Goal: Navigation & Orientation: Find specific page/section

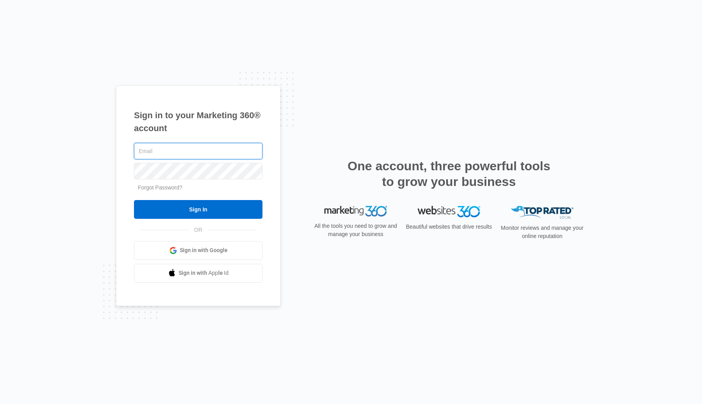
type input "[EMAIL_ADDRESS][DOMAIN_NAME]"
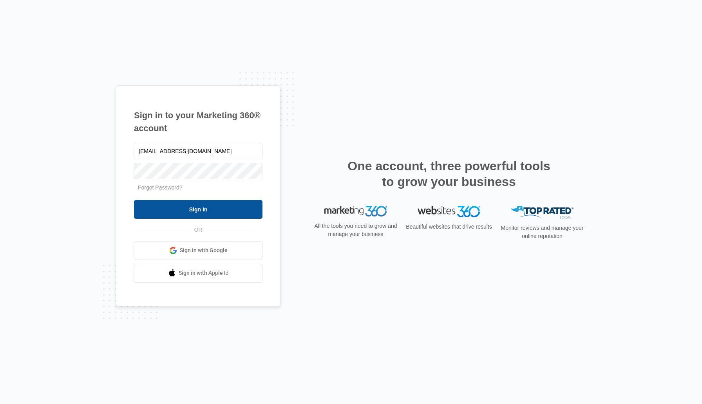
click at [237, 211] on input "Sign In" at bounding box center [198, 209] width 128 height 19
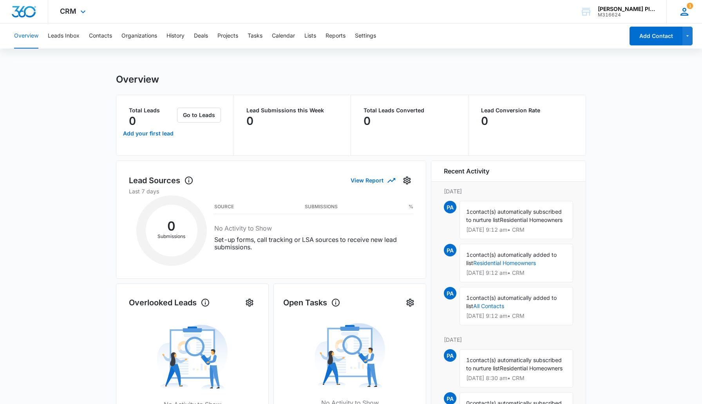
click at [684, 13] on icon at bounding box center [684, 12] width 12 height 12
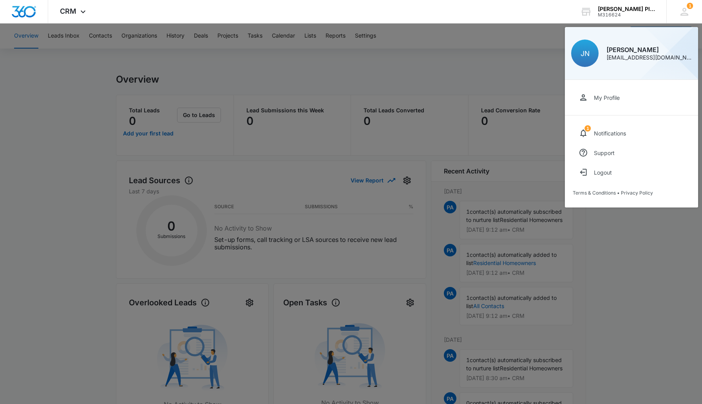
click at [627, 308] on div at bounding box center [351, 202] width 702 height 404
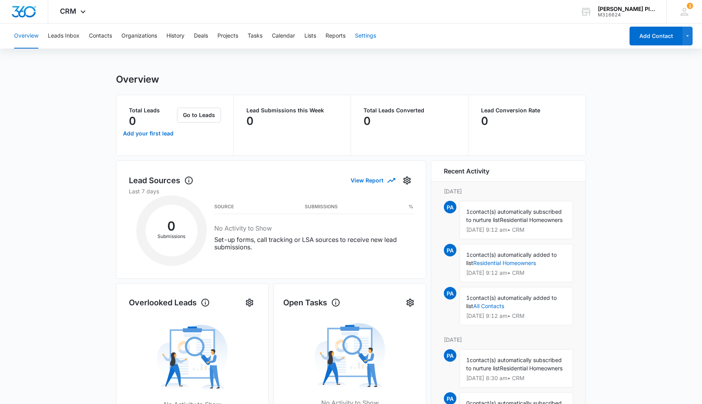
click at [368, 42] on button "Settings" at bounding box center [365, 35] width 21 height 25
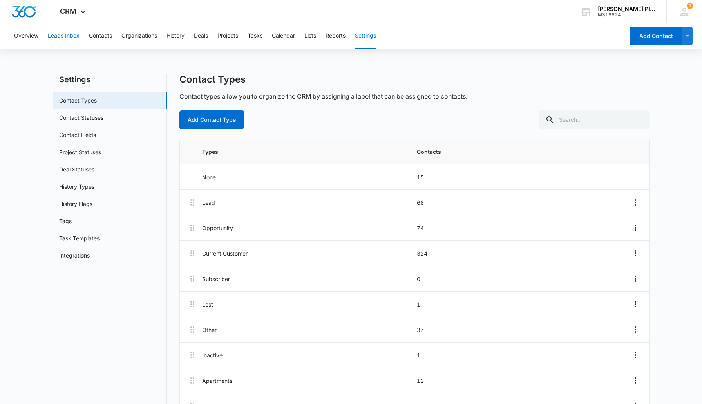
click at [72, 34] on button "Leads Inbox" at bounding box center [64, 35] width 32 height 25
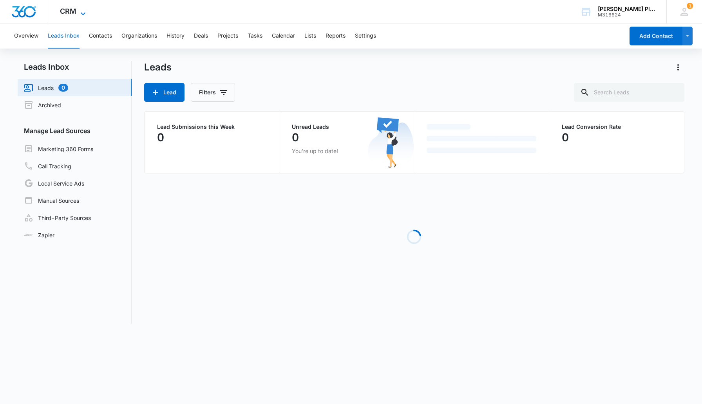
click at [84, 15] on icon at bounding box center [82, 13] width 9 height 9
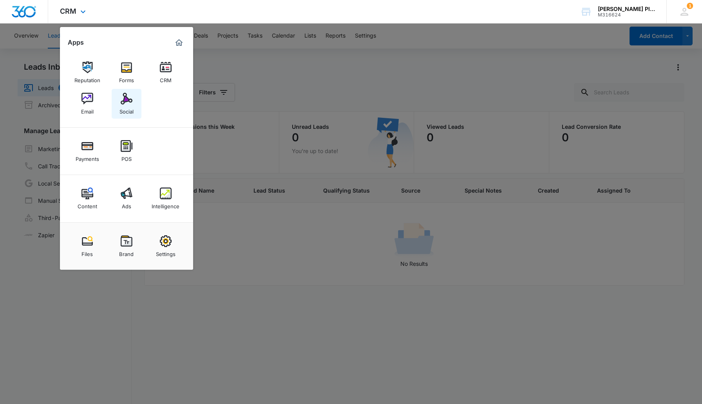
click at [122, 106] on div "Social" at bounding box center [126, 110] width 14 height 10
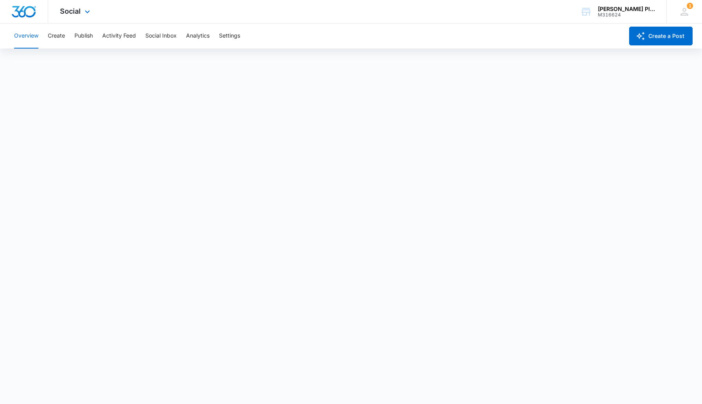
click at [256, 15] on div "Social Apps Reputation Forms CRM Email Social Payments POS Content Ads Intellig…" at bounding box center [351, 11] width 702 height 23
